Goal: Information Seeking & Learning: Learn about a topic

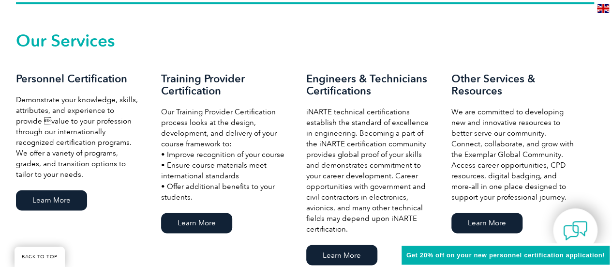
scroll to position [686, 0]
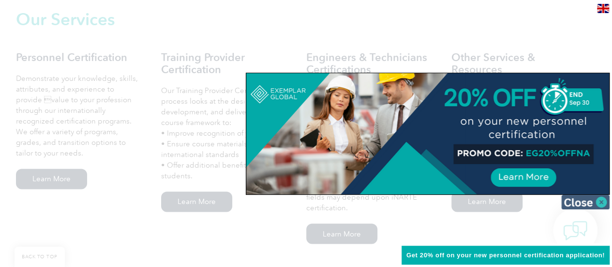
click at [601, 205] on img at bounding box center [585, 201] width 48 height 15
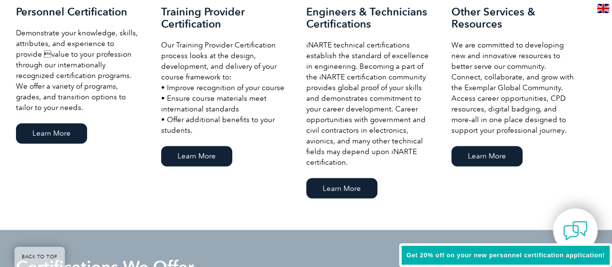
scroll to position [734, 0]
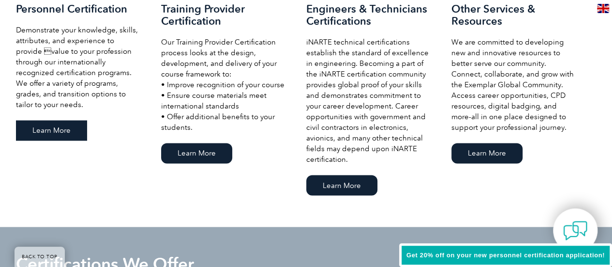
click at [77, 136] on link "Learn More" at bounding box center [51, 130] width 71 height 20
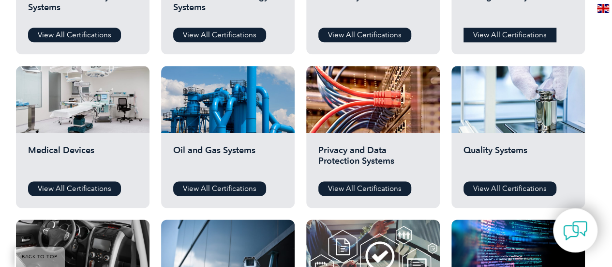
scroll to position [581, 0]
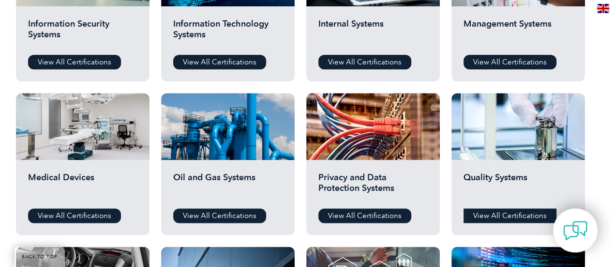
click at [509, 213] on link "View All Certifications" at bounding box center [509, 215] width 93 height 15
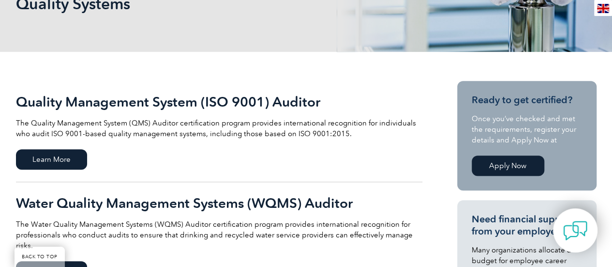
scroll to position [145, 0]
